Goal: Ask a question

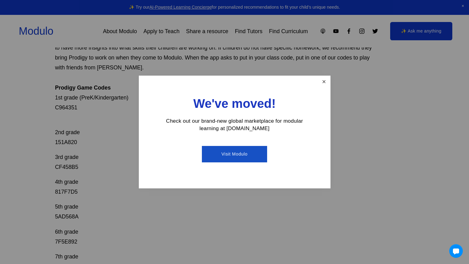
click at [321, 82] on link "Close" at bounding box center [324, 81] width 11 height 11
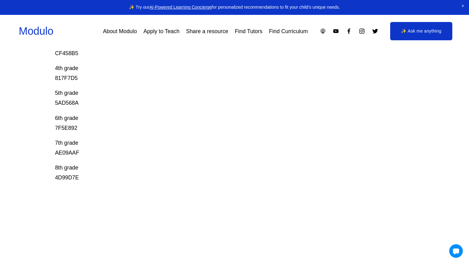
scroll to position [198, 0]
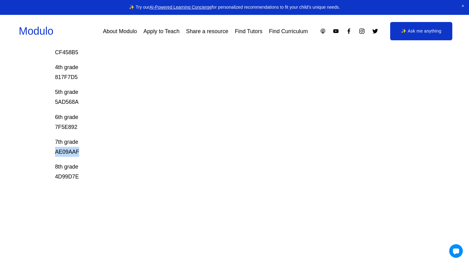
drag, startPoint x: 79, startPoint y: 149, endPoint x: 49, endPoint y: 151, distance: 29.4
click at [49, 151] on div "Prodigy Game Codes Prodigy is our go-to mastery- based tool to give kids lots o…" at bounding box center [234, 81] width 469 height 403
copy p "AE09AAF"
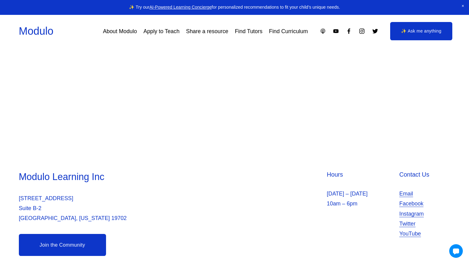
scroll to position [364, 0]
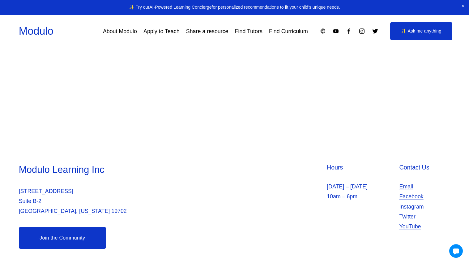
click at [393, 35] on link "✨ Ask me anything" at bounding box center [422, 31] width 63 height 19
click at [433, 39] on link "✨ Ask me anything" at bounding box center [422, 31] width 63 height 19
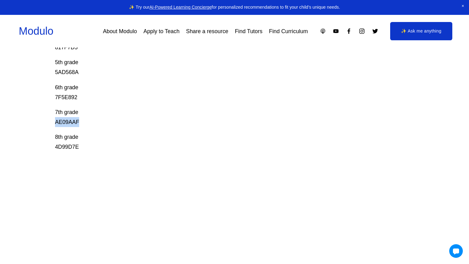
scroll to position [234, 0]
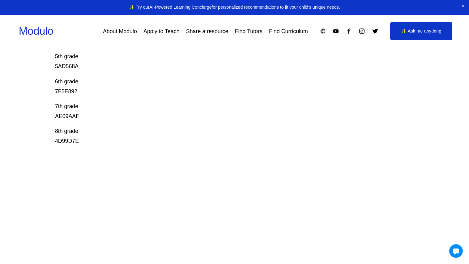
click at [81, 135] on p "8th grade 4D99D7E" at bounding box center [216, 136] width 323 height 20
drag, startPoint x: 80, startPoint y: 140, endPoint x: 49, endPoint y: 141, distance: 31.0
click at [49, 141] on div "Prodigy Game Codes Prodigy is our go-to mastery- based tool to give kids lots o…" at bounding box center [234, 46] width 469 height 403
copy p "4D99D7E"
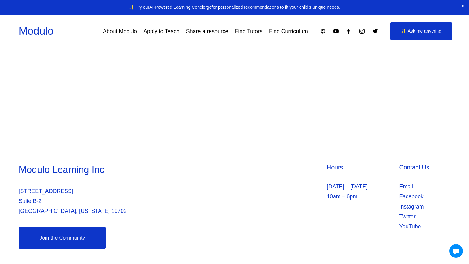
scroll to position [0, 0]
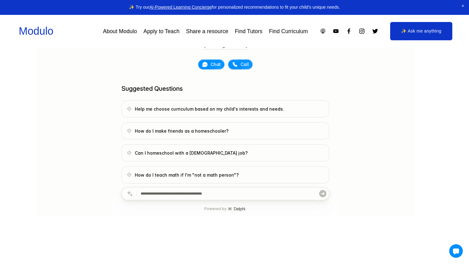
scroll to position [44, 0]
click at [182, 192] on input "text" at bounding box center [230, 193] width 178 height 12
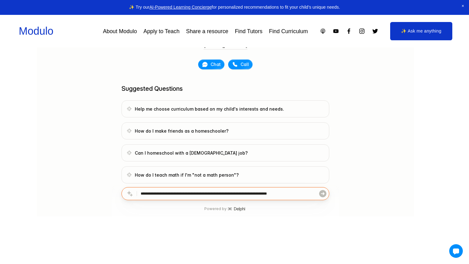
type input "**********"
click button "submit" at bounding box center [323, 193] width 9 height 12
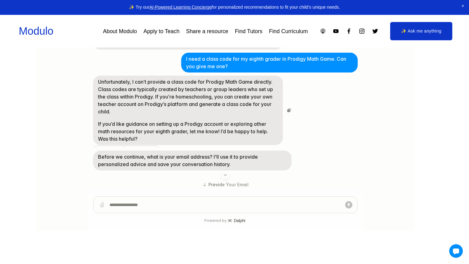
scroll to position [4, 0]
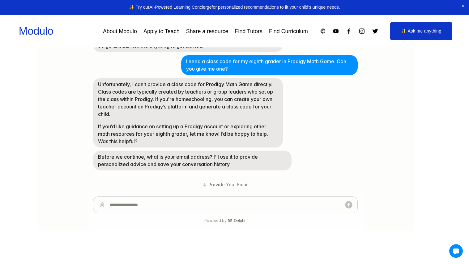
click at [123, 208] on textarea at bounding box center [226, 204] width 232 height 16
type textarea "**********"
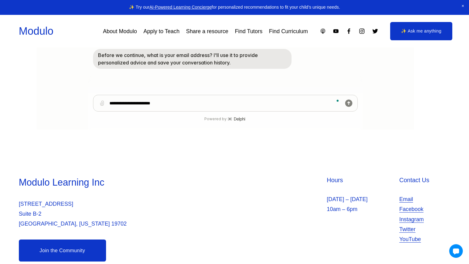
scroll to position [209, 0]
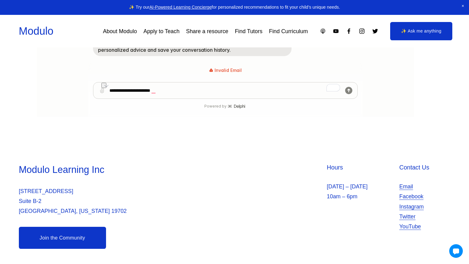
drag, startPoint x: 229, startPoint y: 92, endPoint x: 98, endPoint y: 78, distance: 131.9
click at [98, 78] on div "**********" at bounding box center [225, 2] width 277 height 228
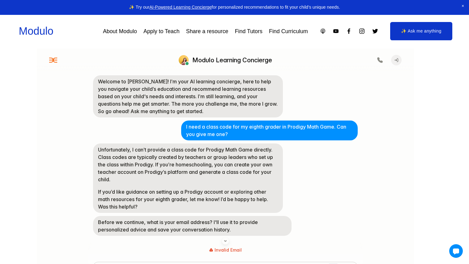
scroll to position [31, 0]
